Goal: Transaction & Acquisition: Purchase product/service

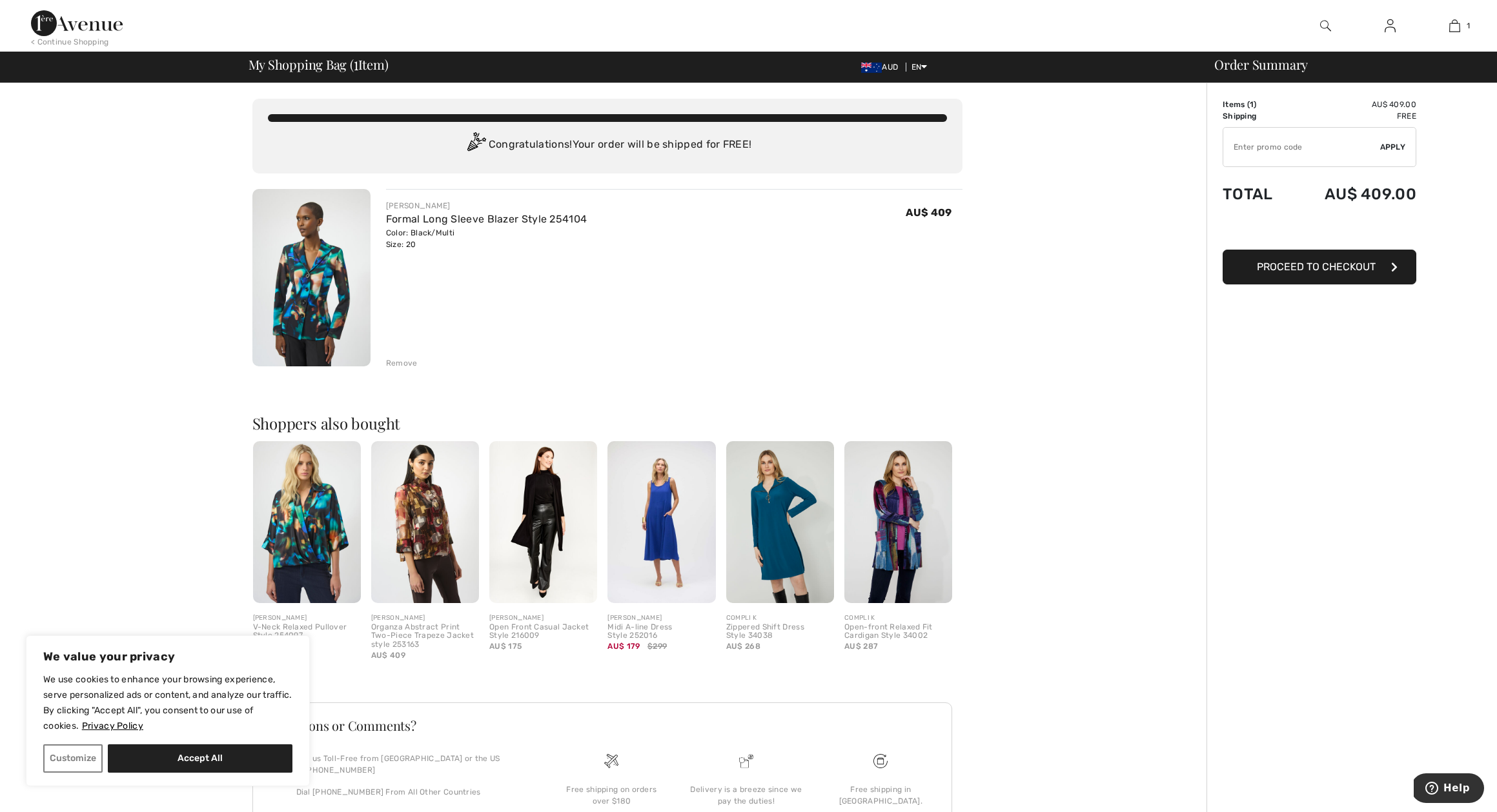
click at [402, 364] on div "Remove" at bounding box center [402, 363] width 32 height 12
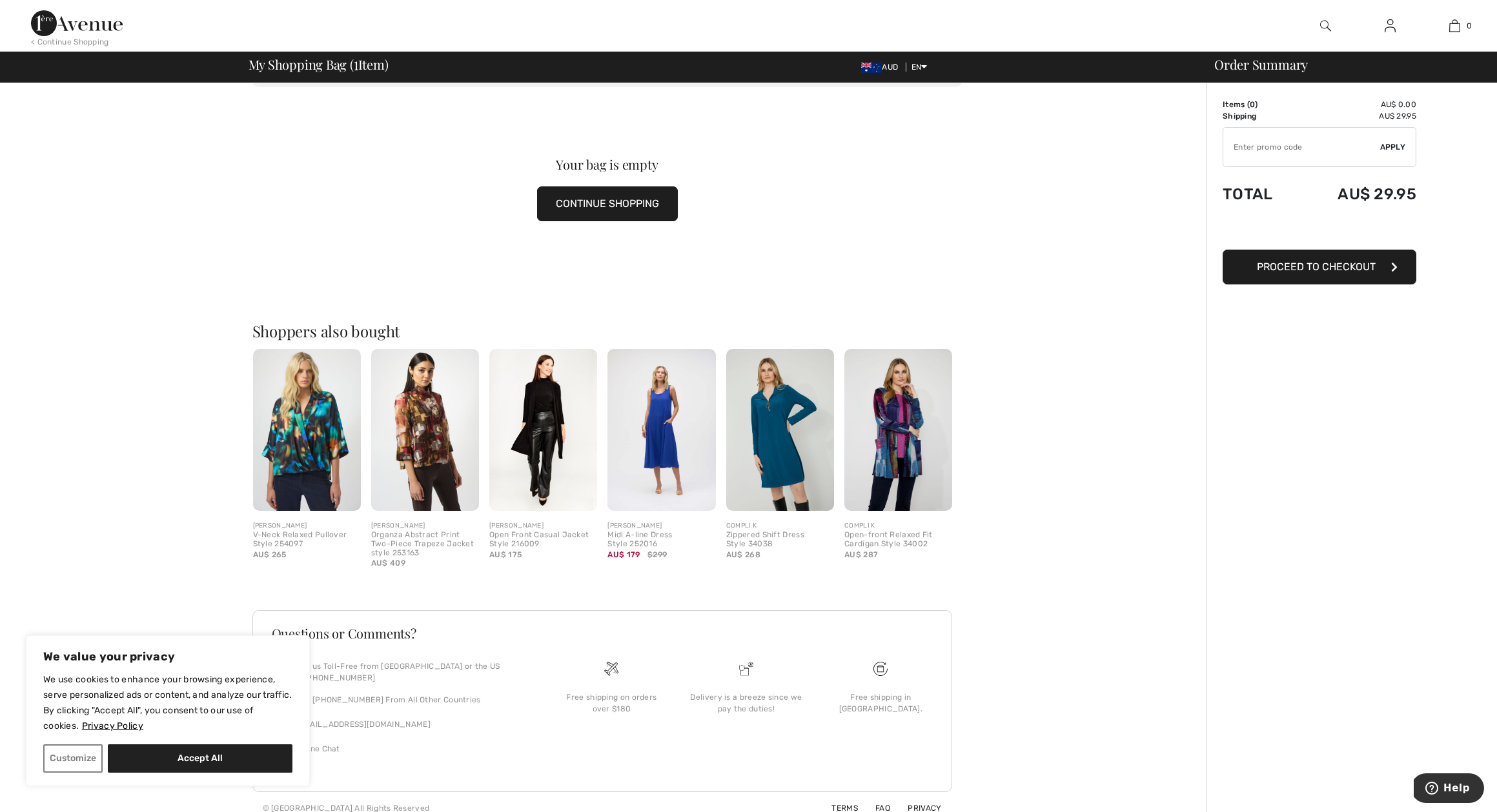
scroll to position [75, 0]
click at [306, 451] on img at bounding box center [306, 430] width 108 height 162
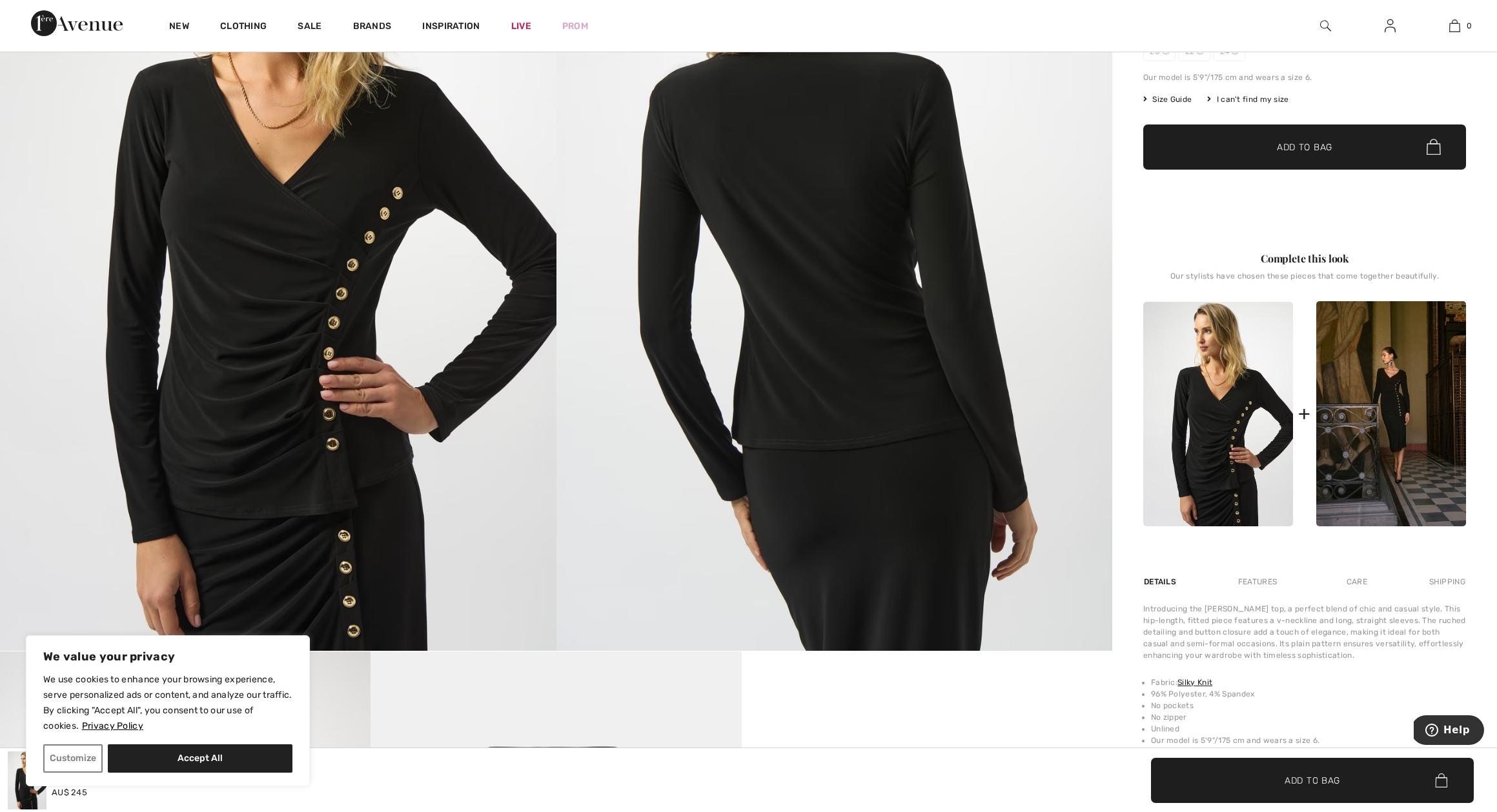
scroll to position [363, 0]
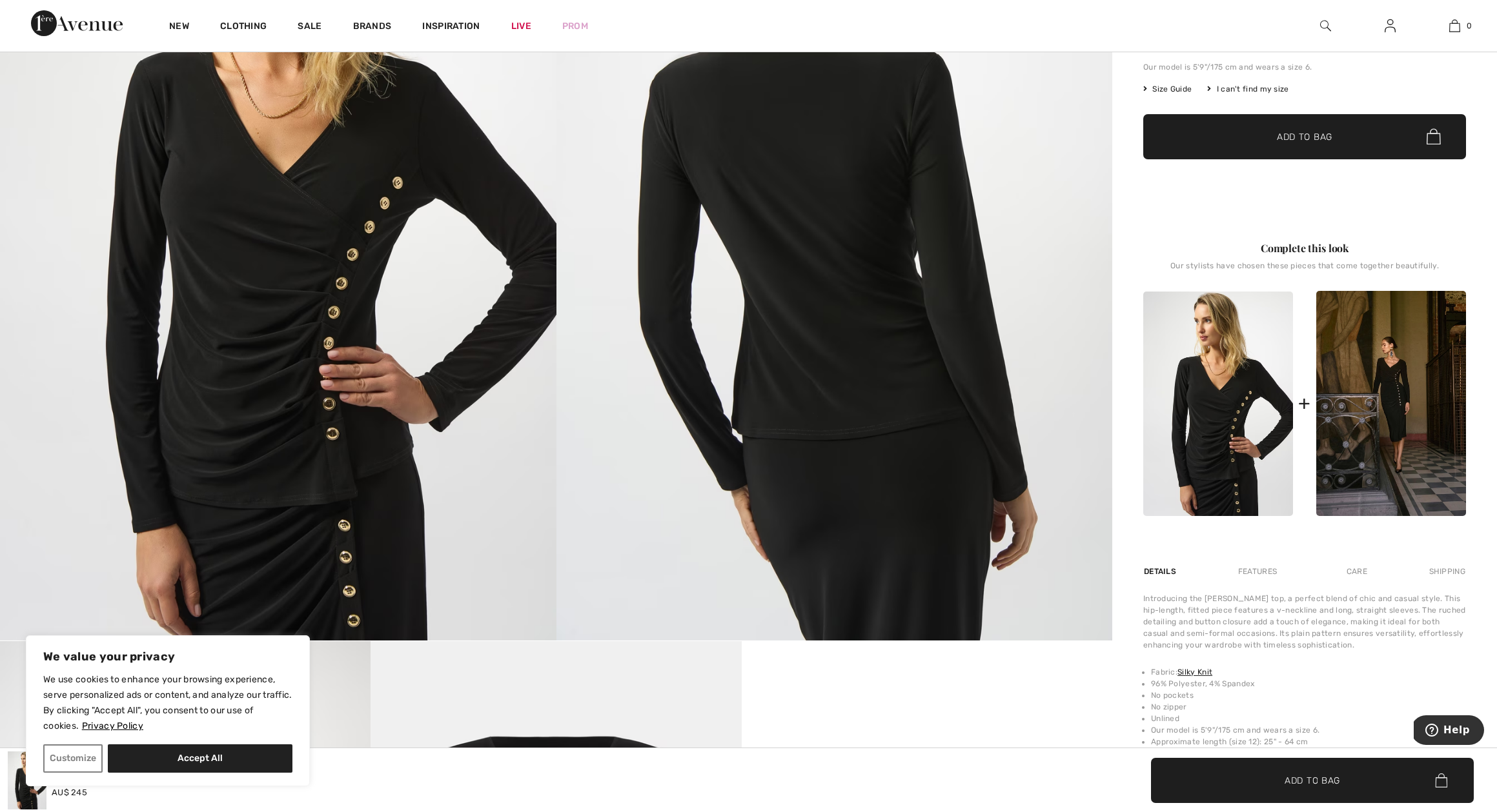
click at [1324, 251] on div "Complete this look" at bounding box center [1304, 248] width 323 height 15
click at [1307, 402] on div "+" at bounding box center [1304, 404] width 12 height 29
click at [1180, 437] on img at bounding box center [1218, 404] width 150 height 224
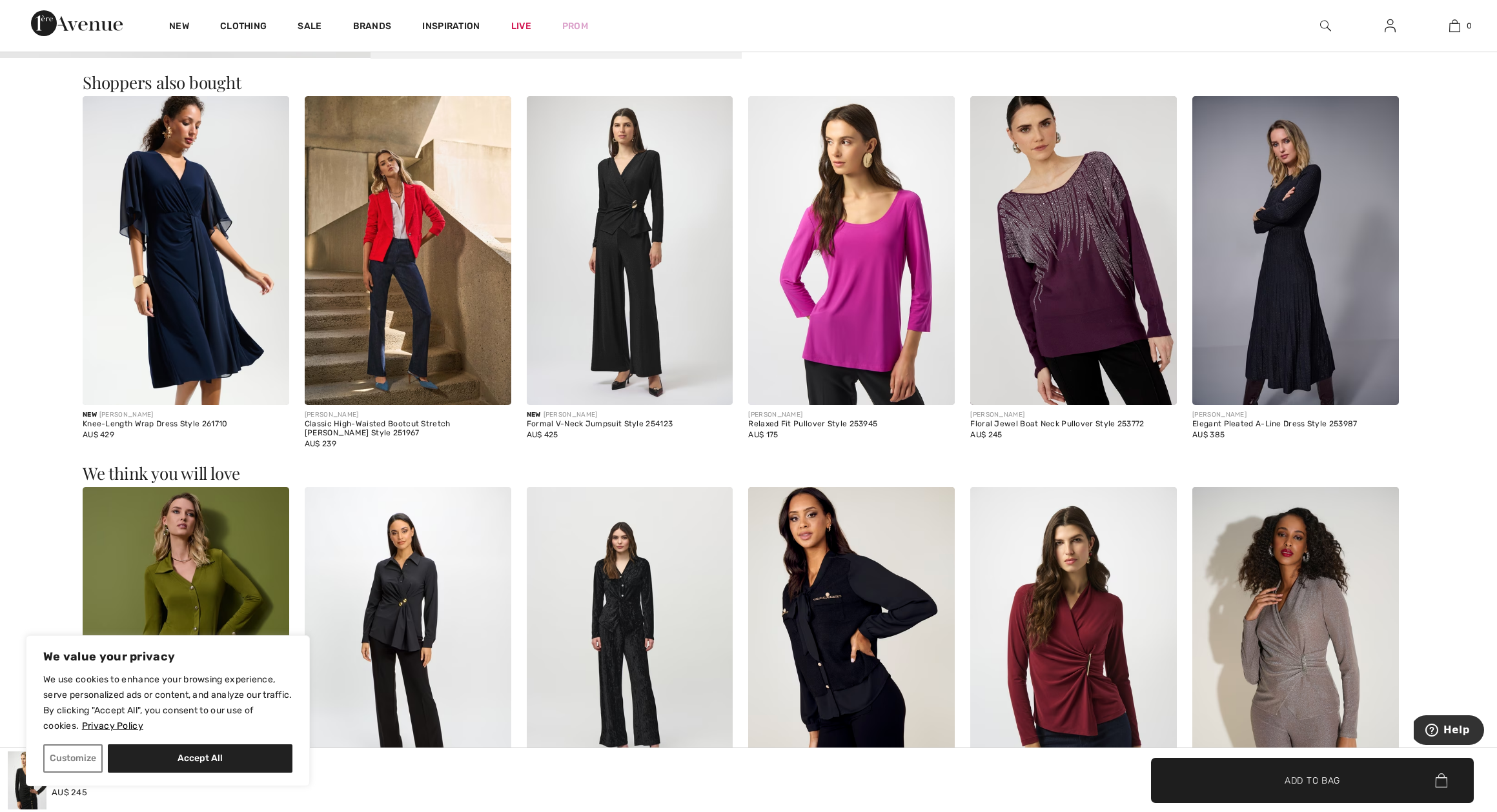
scroll to position [1497, 0]
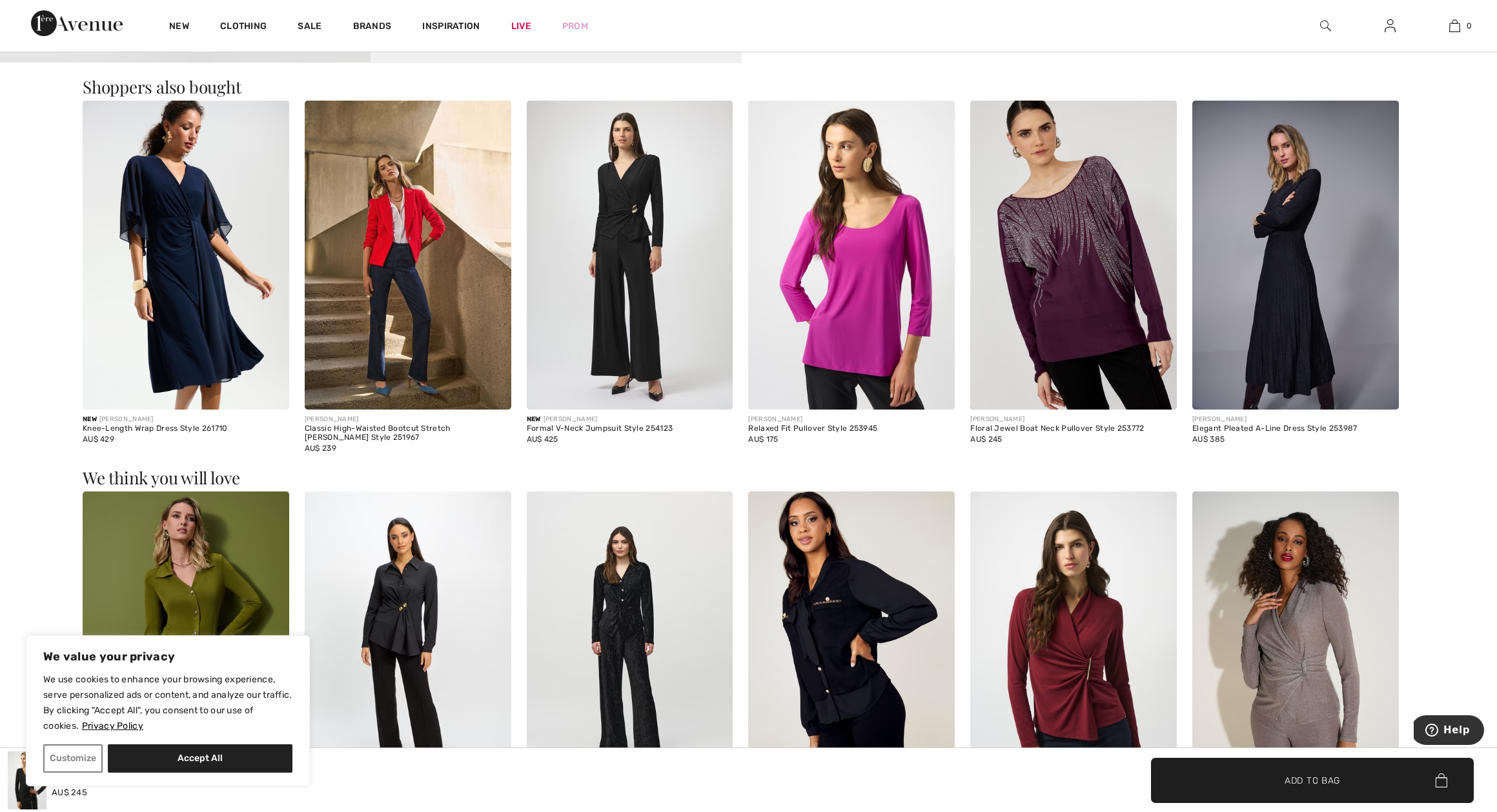
click at [1267, 277] on img at bounding box center [1295, 255] width 207 height 310
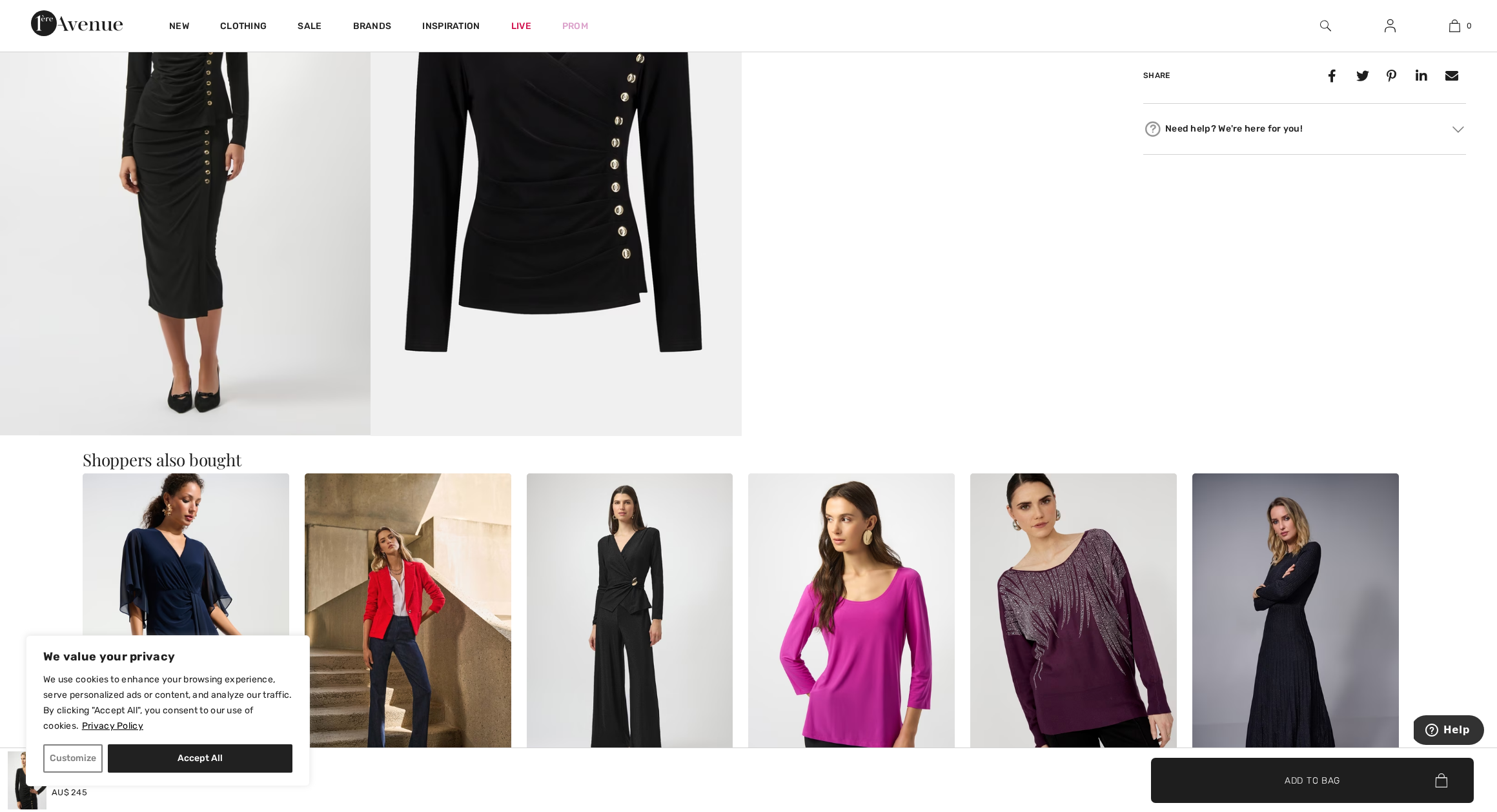
scroll to position [1098, 0]
